Goal: Task Accomplishment & Management: Use online tool/utility

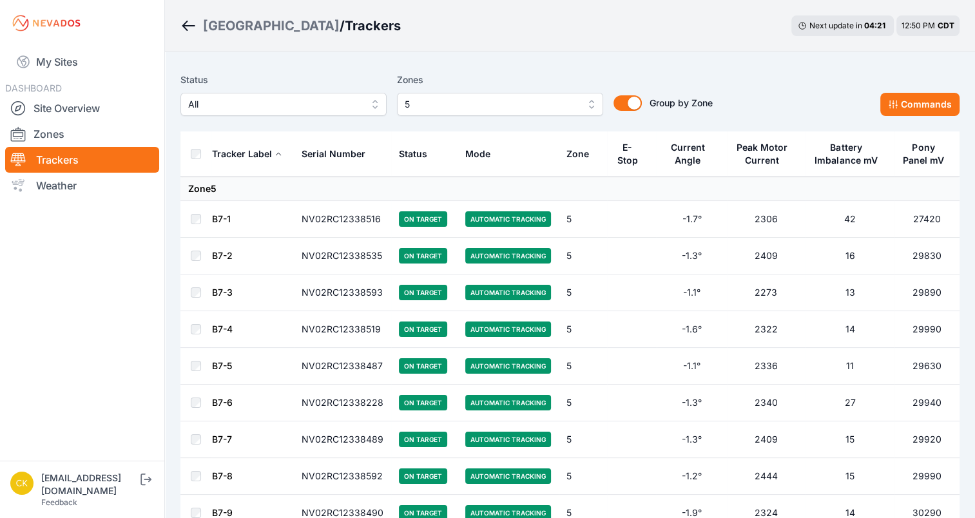
click at [467, 103] on span "5" at bounding box center [491, 104] width 173 height 15
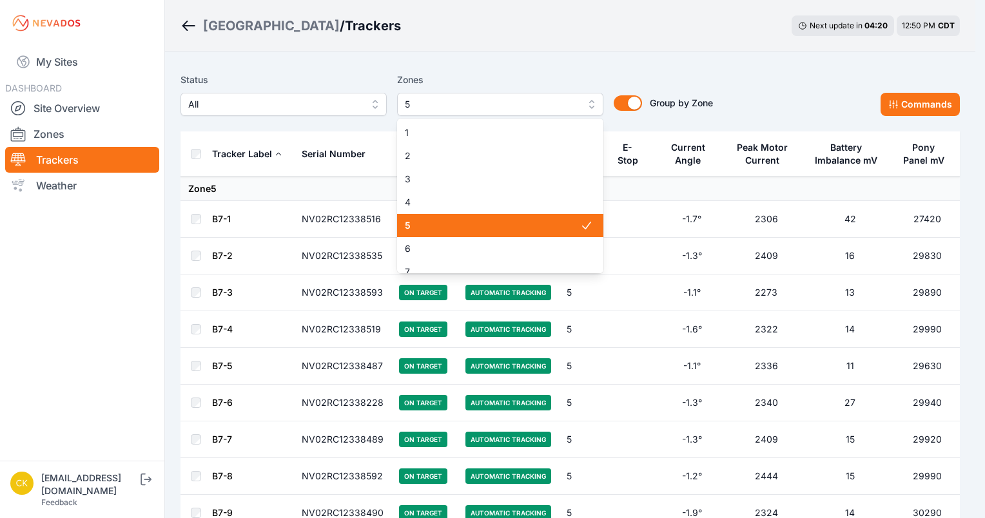
click at [445, 227] on span "5" at bounding box center [492, 225] width 175 height 13
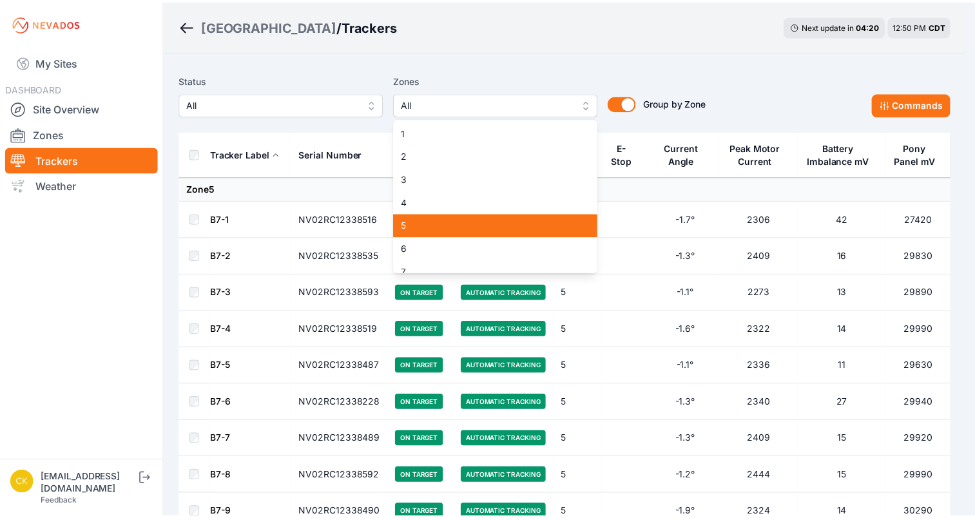
scroll to position [198, 0]
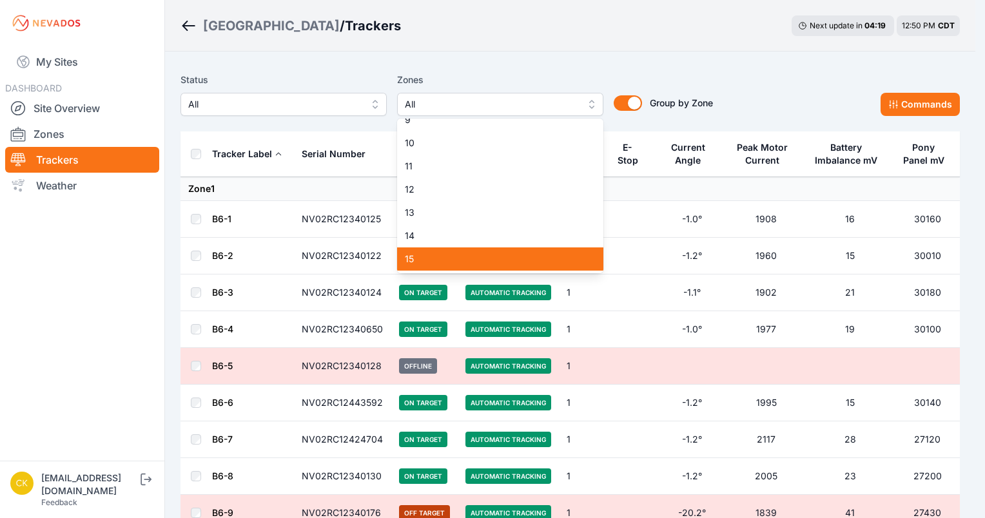
click at [436, 252] on div "15" at bounding box center [500, 258] width 206 height 23
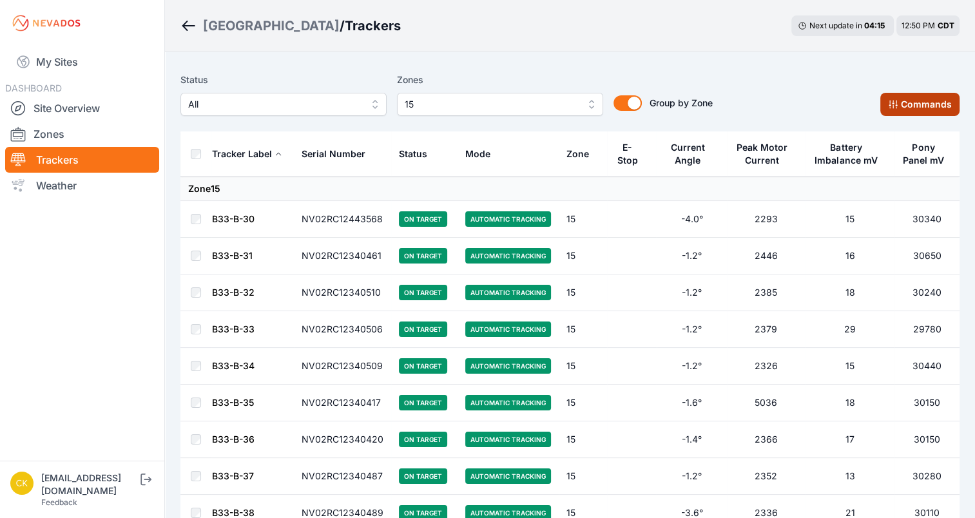
click at [919, 111] on button "Commands" at bounding box center [919, 104] width 79 height 23
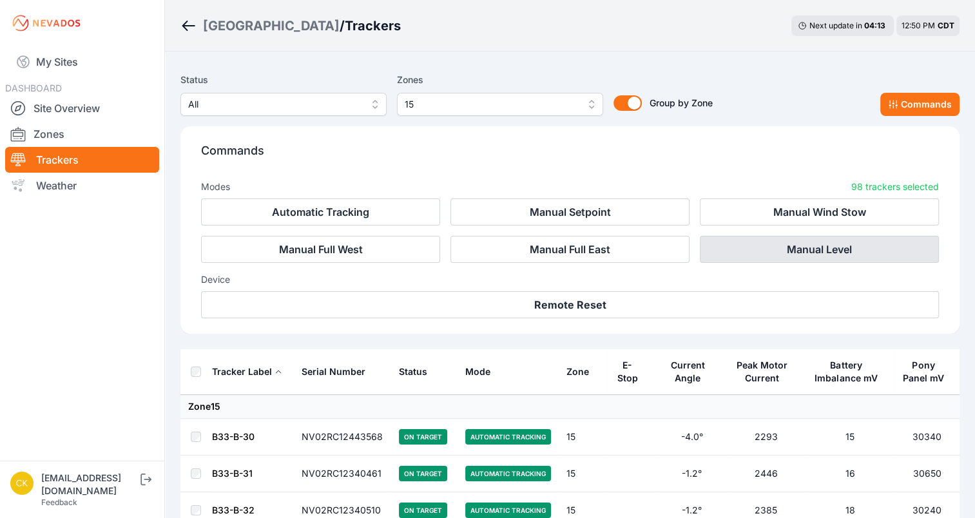
click at [833, 253] on button "Manual Level" at bounding box center [819, 249] width 239 height 27
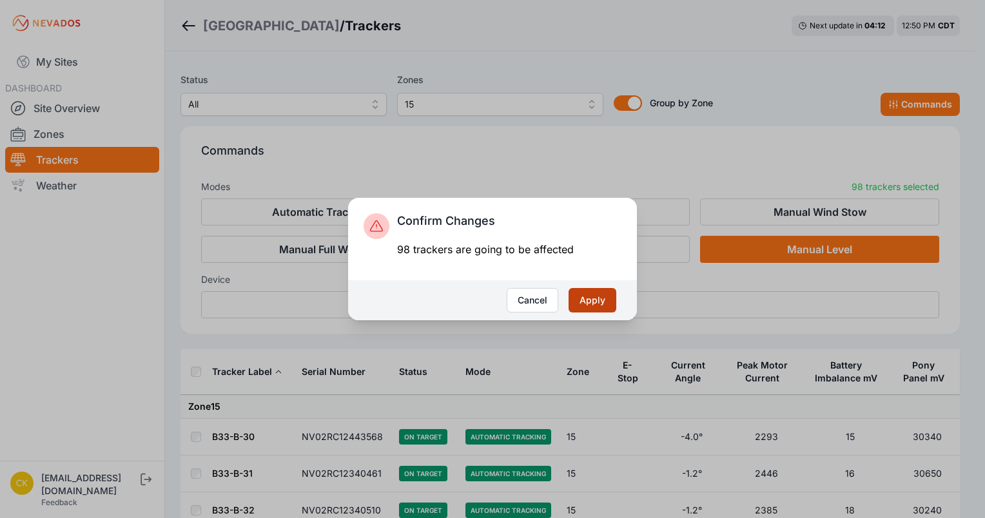
click at [586, 297] on button "Apply" at bounding box center [592, 300] width 48 height 24
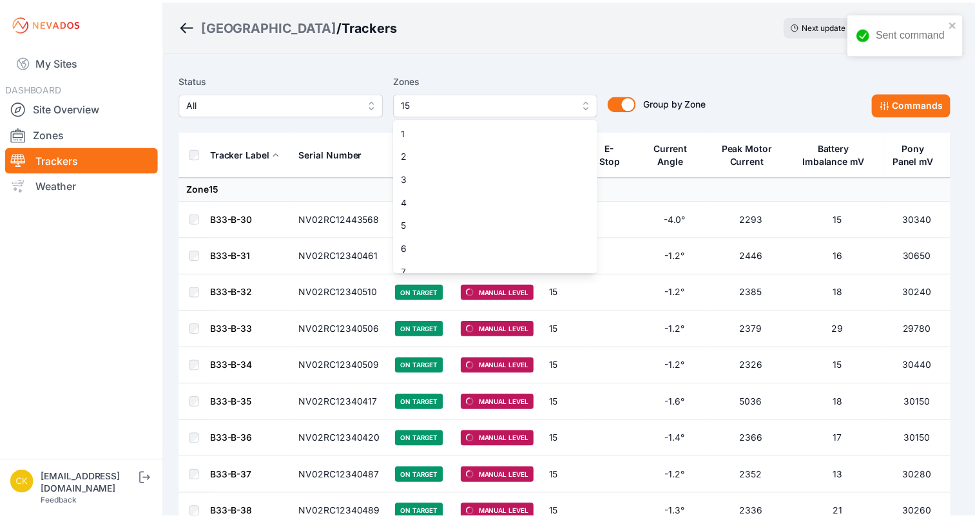
scroll to position [196, 0]
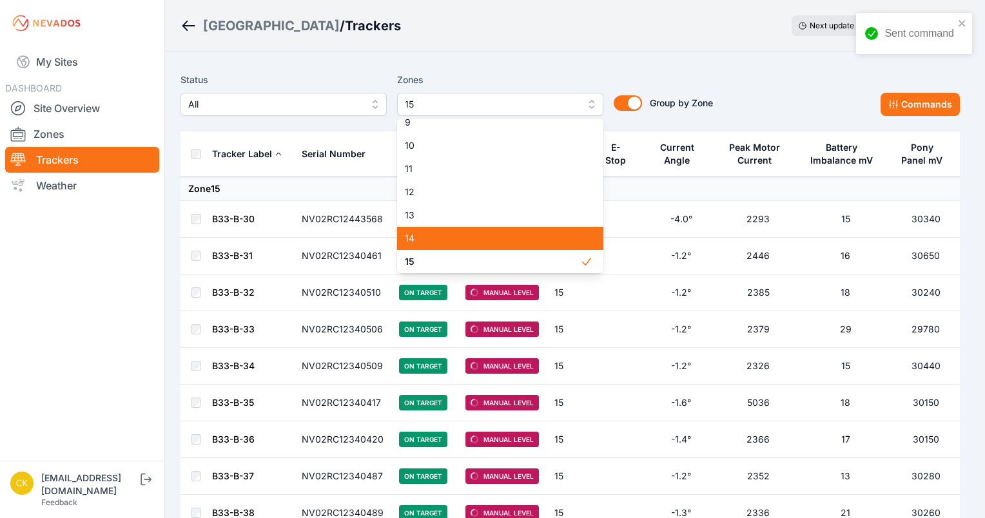
click at [474, 242] on span "14" at bounding box center [492, 238] width 175 height 13
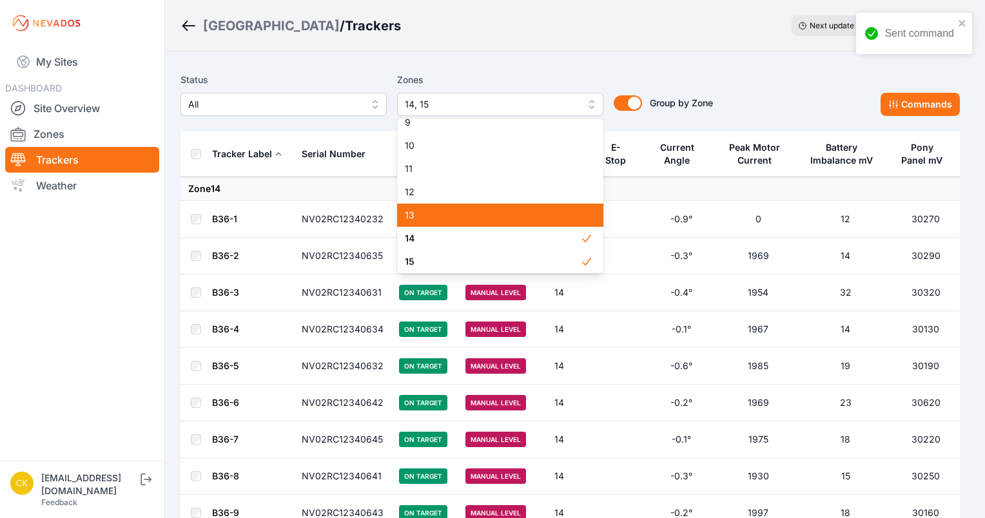
click at [476, 220] on span "13" at bounding box center [492, 215] width 175 height 13
